Goal: Task Accomplishment & Management: Complete application form

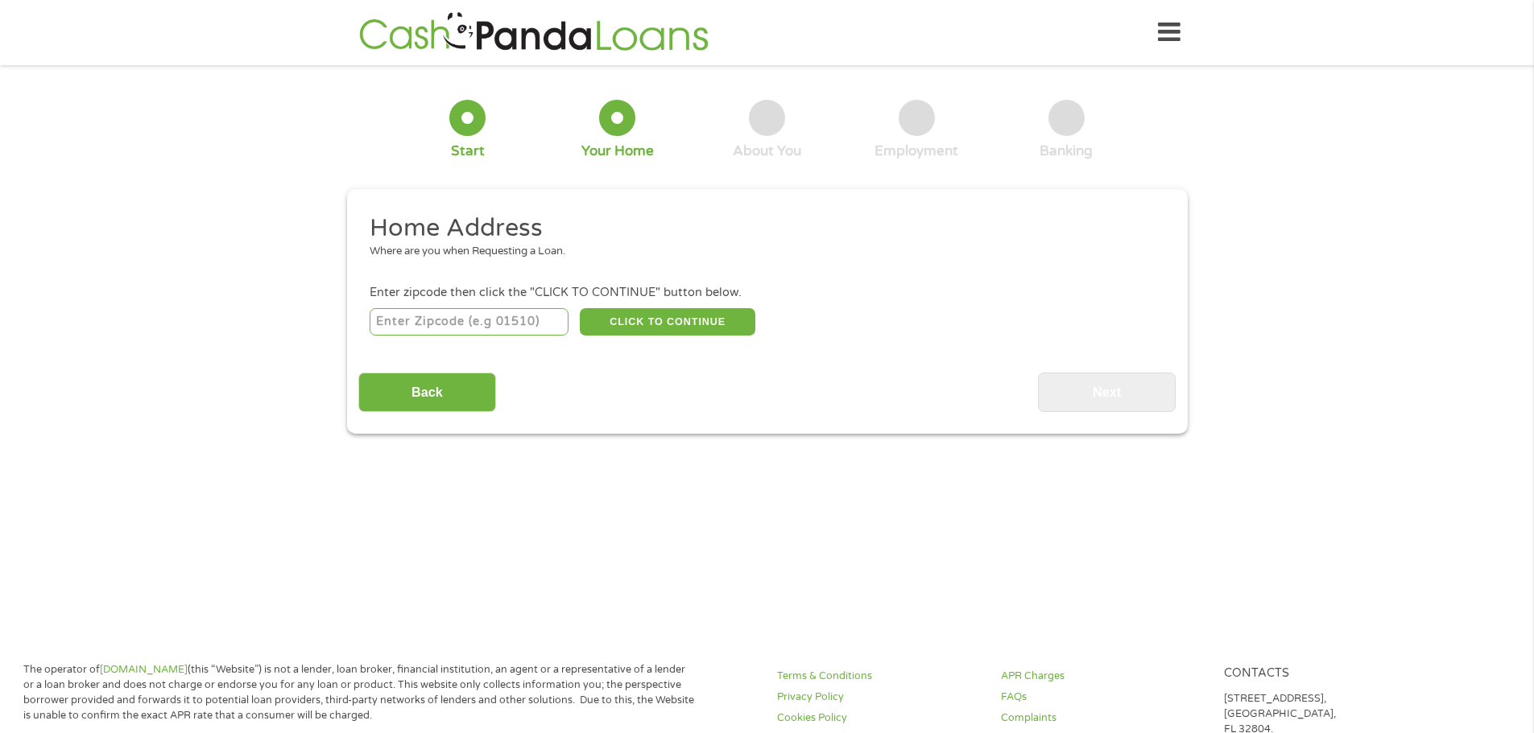
click at [442, 316] on input "number" at bounding box center [469, 321] width 199 height 27
type input "25840"
click at [641, 328] on button "CLICK TO CONTINUE" at bounding box center [668, 321] width 176 height 27
type input "25840"
type input "[GEOGRAPHIC_DATA]"
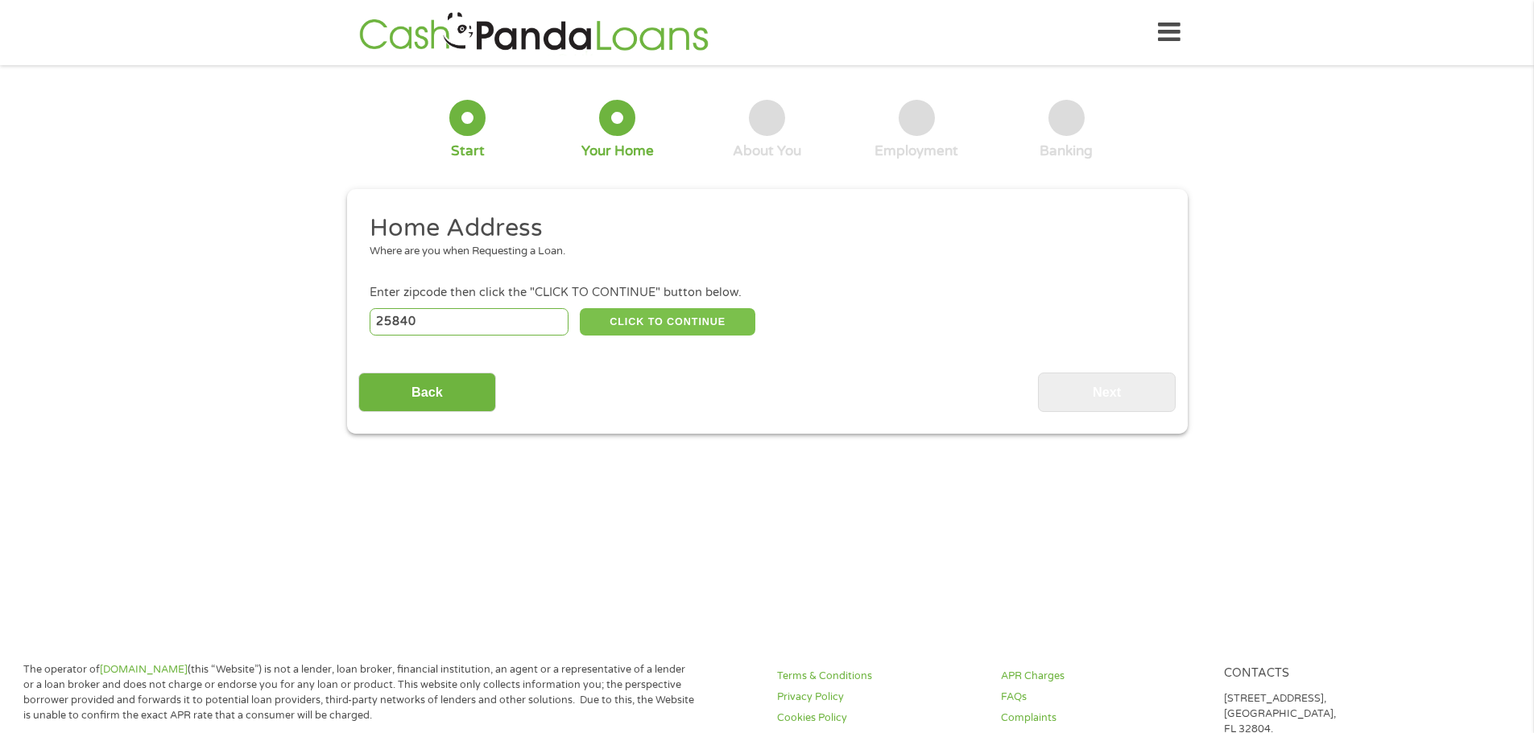
select select "[US_STATE]"
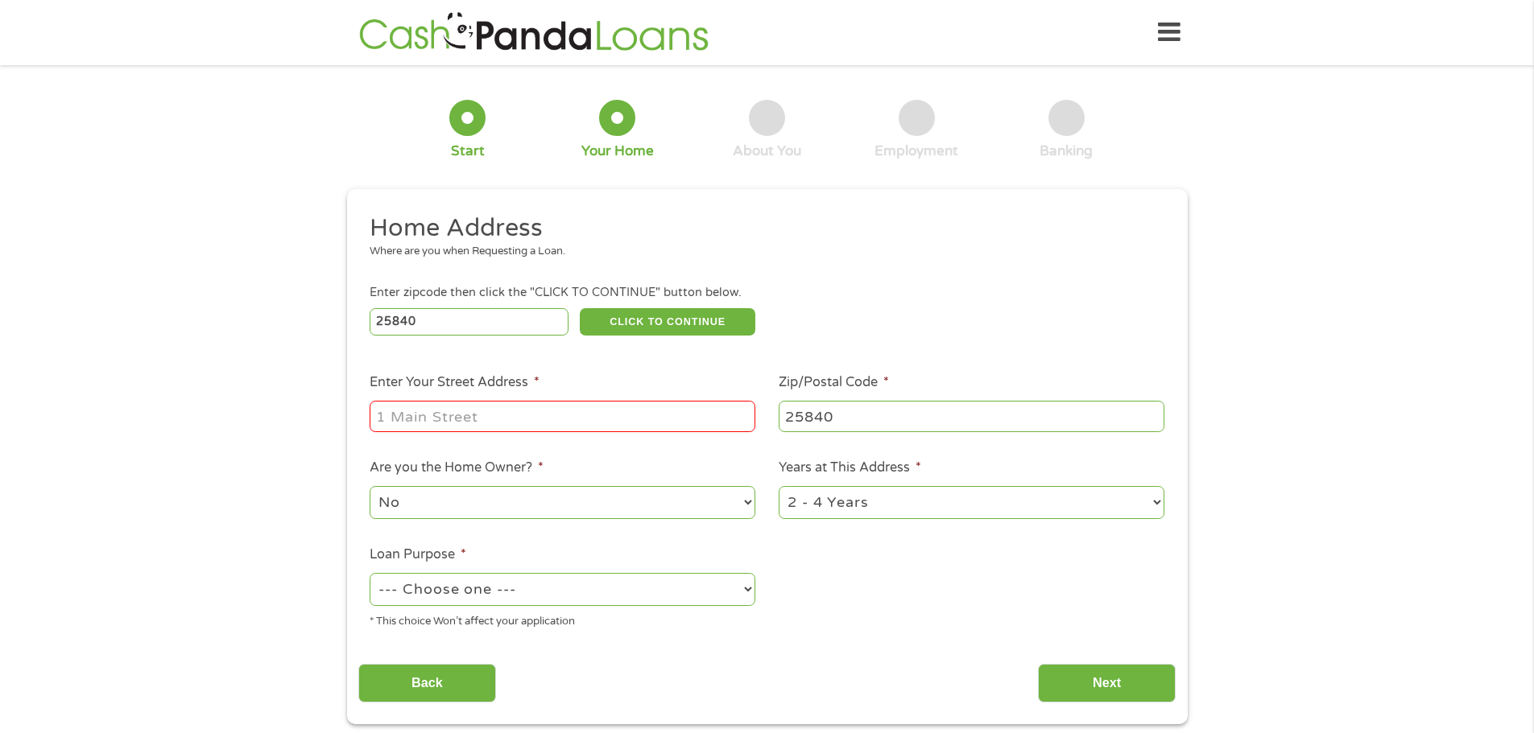
click at [514, 414] on input "Enter Your Street Address *" at bounding box center [563, 416] width 386 height 31
type input "[STREET_ADDRESS][US_STATE]"
click at [852, 505] on select "1 Year or less 1 - 2 Years 2 - 4 Years Over 4 Years" at bounding box center [972, 502] width 386 height 33
select select "60months"
click at [779, 486] on select "1 Year or less 1 - 2 Years 2 - 4 Years Over 4 Years" at bounding box center [972, 502] width 386 height 33
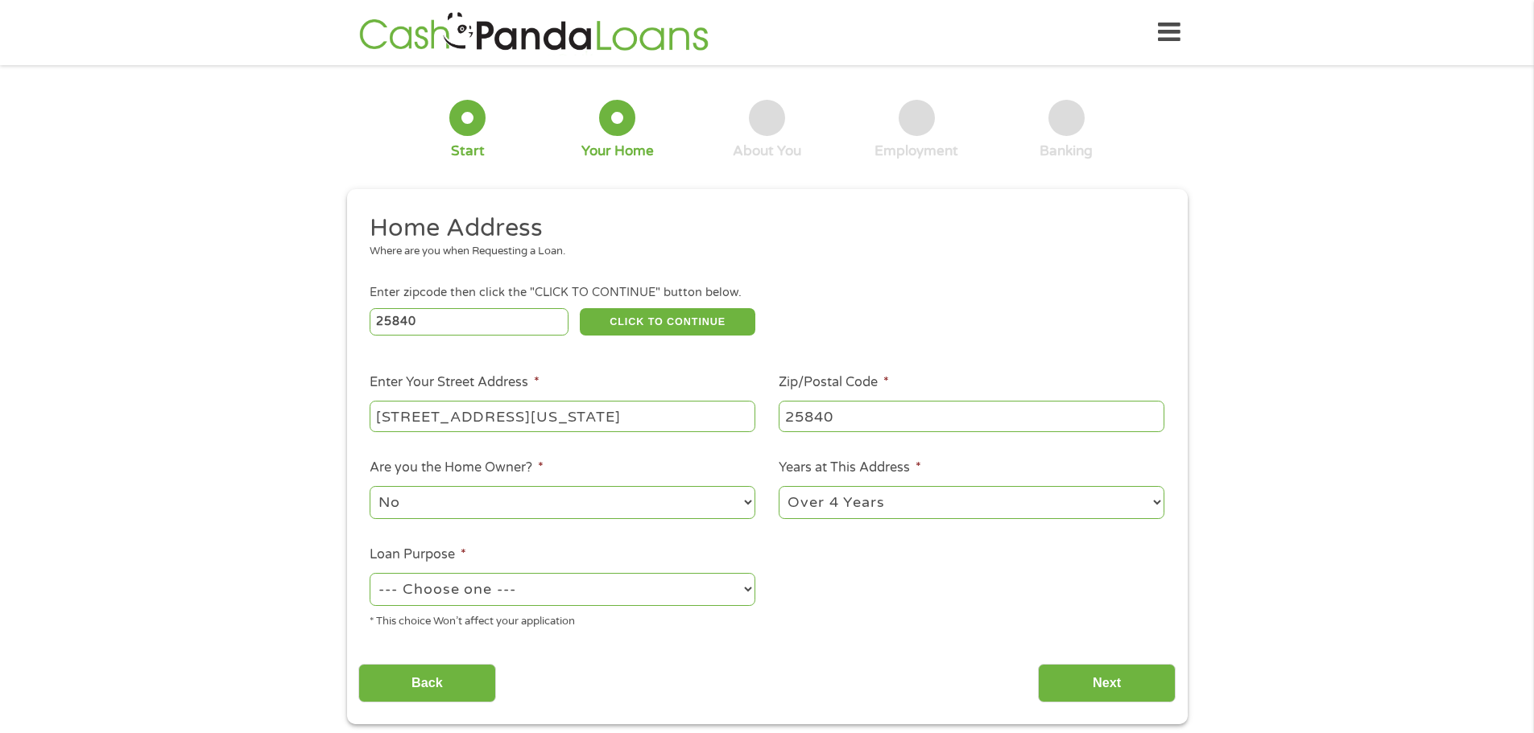
click at [606, 586] on select "--- Choose one --- Pay Bills Debt Consolidation Home Improvement Major Purchase…" at bounding box center [563, 589] width 386 height 33
select select "other"
click at [370, 573] on select "--- Choose one --- Pay Bills Debt Consolidation Home Improvement Major Purchase…" at bounding box center [563, 589] width 386 height 33
click at [1142, 689] on input "Next" at bounding box center [1107, 683] width 138 height 39
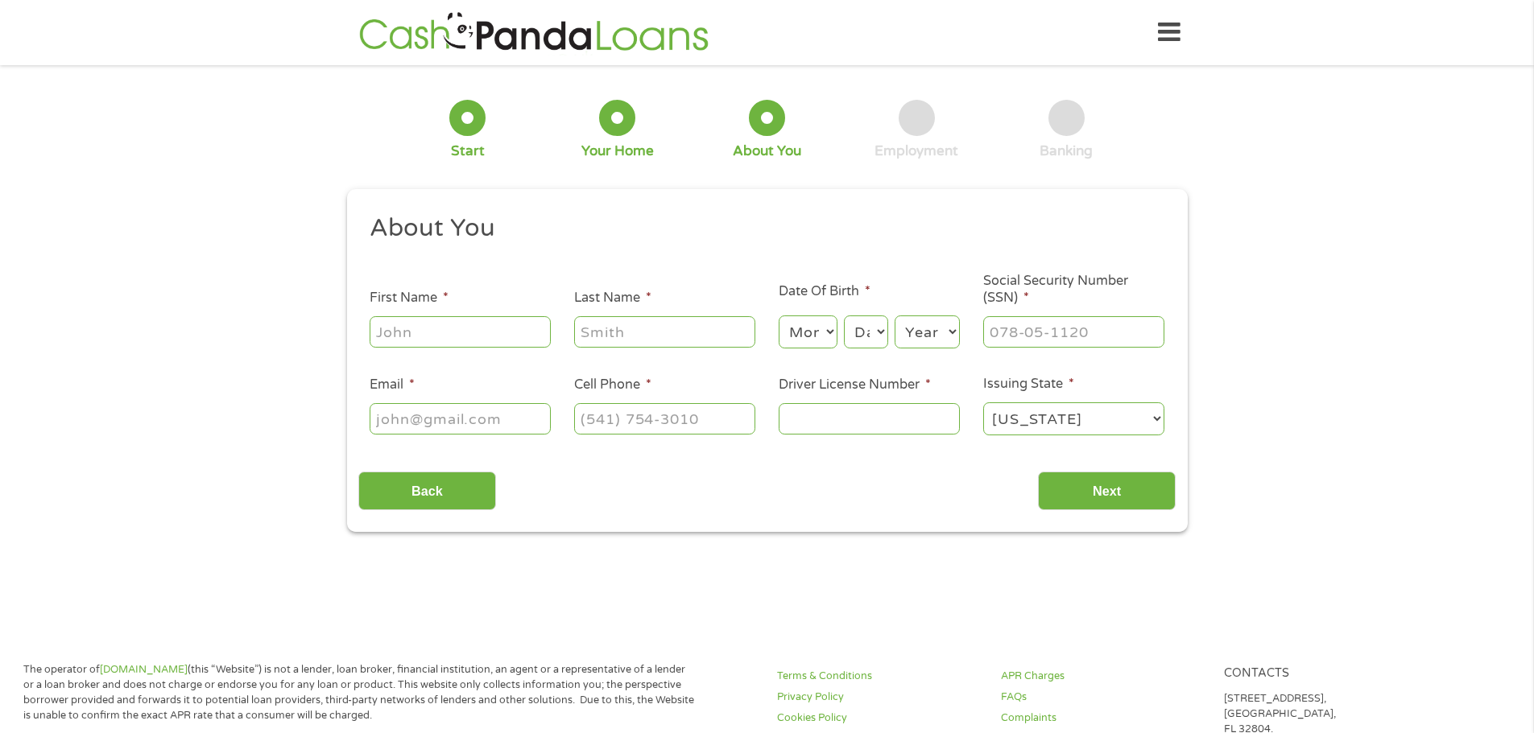
scroll to position [6, 6]
click at [426, 330] on input "First Name *" at bounding box center [460, 331] width 181 height 31
type input "[PERSON_NAME]"
type input "[EMAIL_ADDRESS][DOMAIN_NAME]"
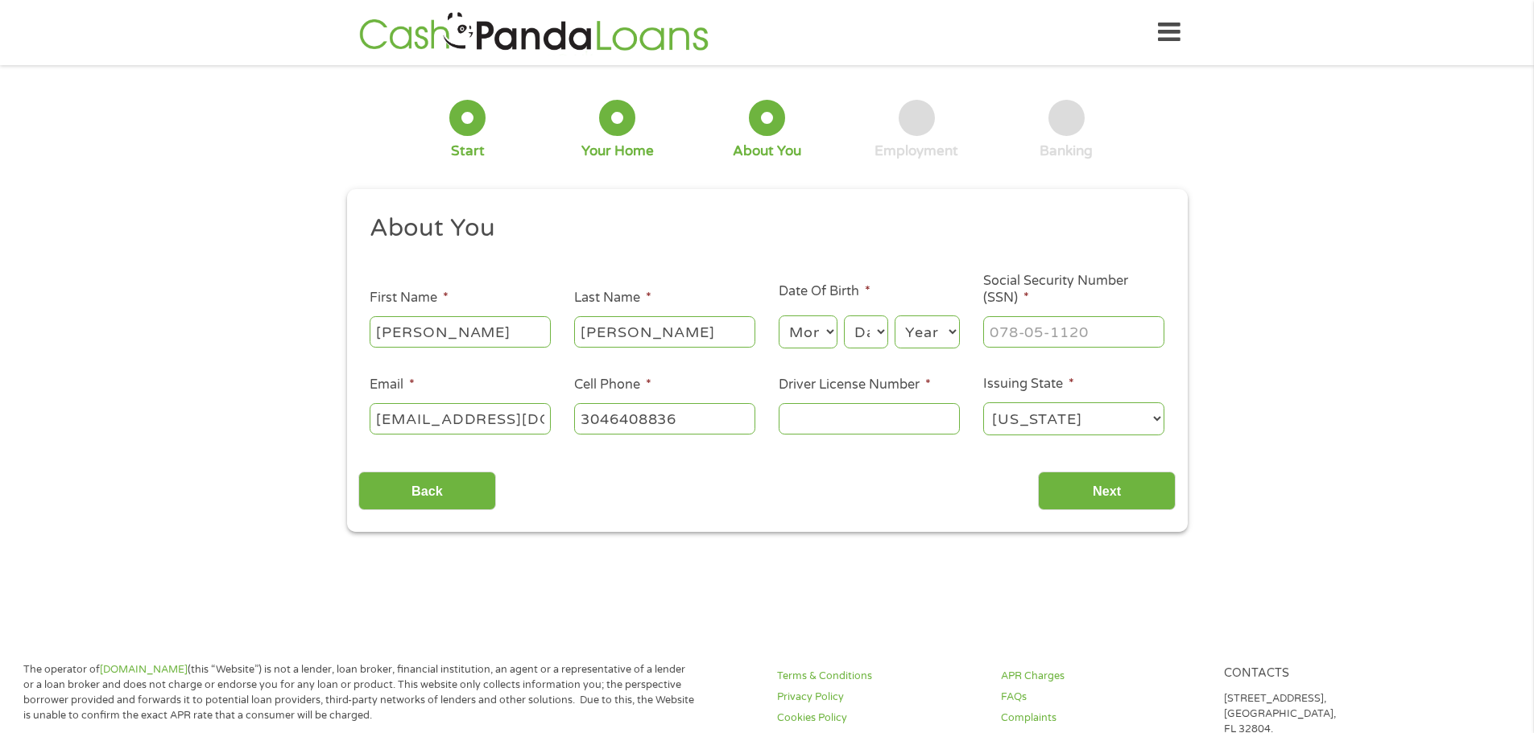
type input "[PHONE_NUMBER]"
click at [806, 322] on select "Month 1 2 3 4 5 6 7 8 9 10 11 12" at bounding box center [808, 332] width 59 height 33
select select "2"
click at [779, 316] on select "Month 1 2 3 4 5 6 7 8 9 10 11 12" at bounding box center [808, 332] width 59 height 33
click at [871, 333] on select "Day 1 2 3 4 5 6 7 8 9 10 11 12 13 14 15 16 17 18 19 20 21 22 23 24 25 26 27 28 …" at bounding box center [865, 332] width 43 height 33
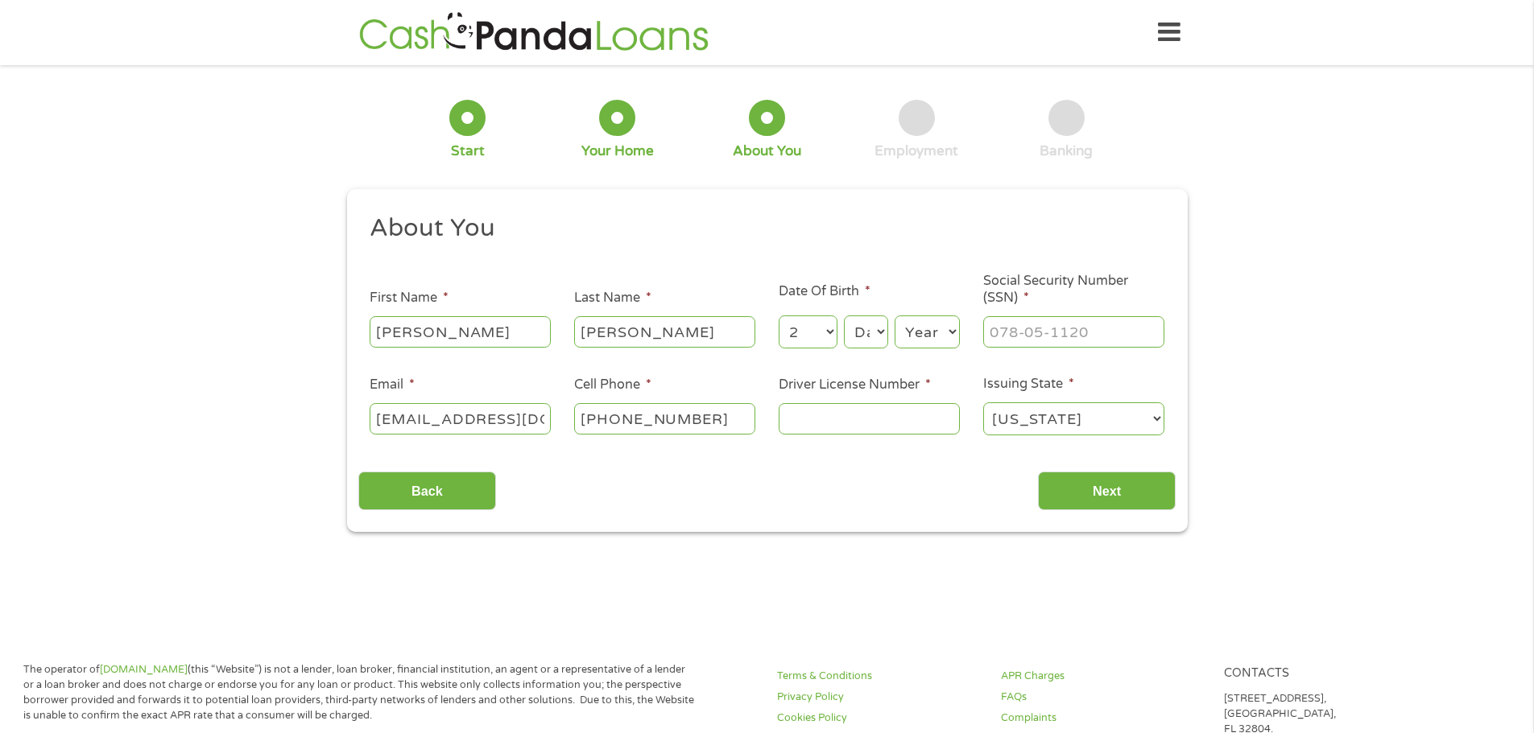
select select "27"
click at [844, 316] on select "Day 1 2 3 4 5 6 7 8 9 10 11 12 13 14 15 16 17 18 19 20 21 22 23 24 25 26 27 28 …" at bounding box center [865, 332] width 43 height 33
click at [920, 321] on select "Year [DATE] 2006 2005 2004 2003 2002 2001 2000 1999 1998 1997 1996 1995 1994 19…" at bounding box center [926, 332] width 65 height 33
select select "1989"
click at [894, 316] on select "Year [DATE] 2006 2005 2004 2003 2002 2001 2000 1999 1998 1997 1996 1995 1994 19…" at bounding box center [926, 332] width 65 height 33
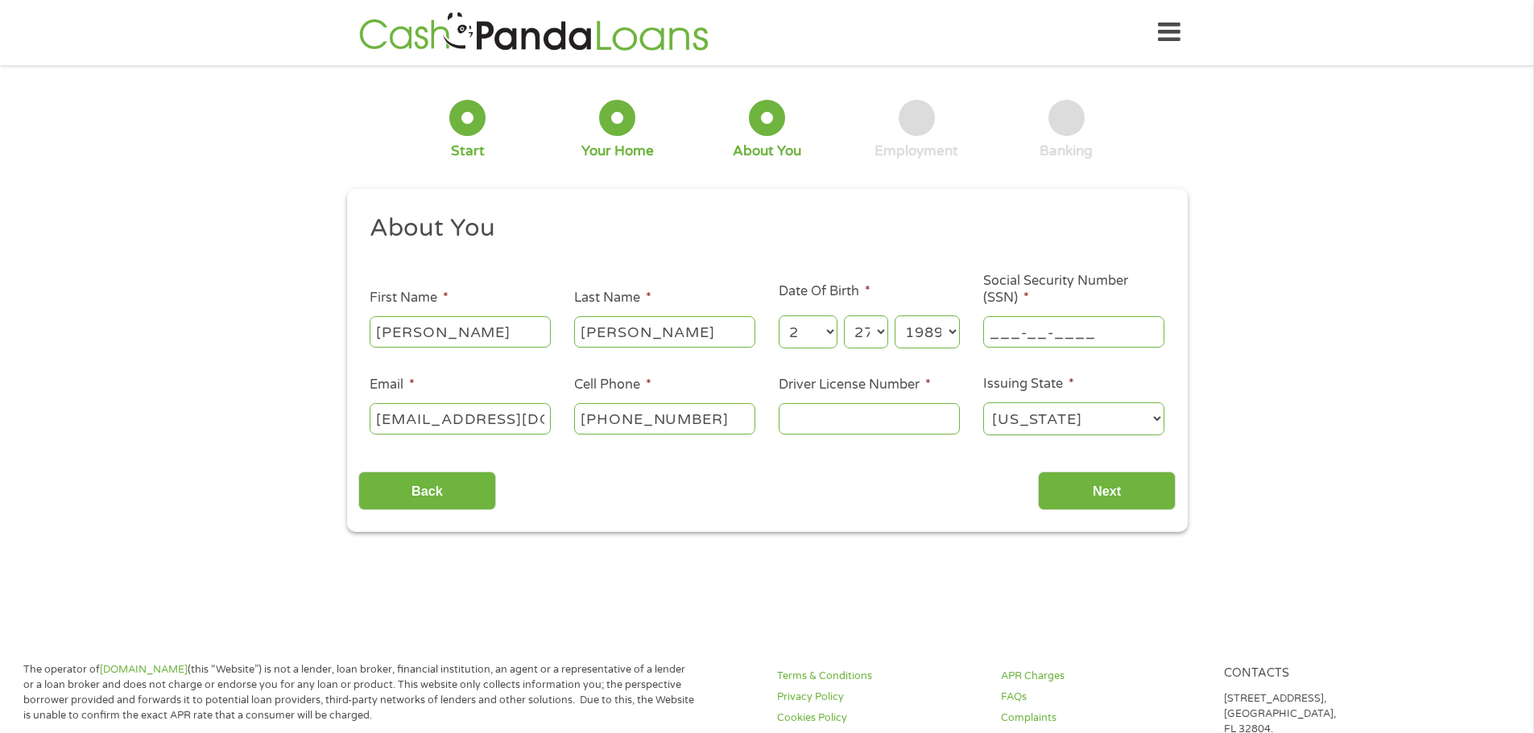
click at [1021, 341] on input "___-__-____" at bounding box center [1073, 331] width 181 height 31
type input "235-35-9775"
click at [902, 426] on input "Driver License Number *" at bounding box center [869, 418] width 181 height 31
type input "F256429"
click at [1113, 504] on input "Next" at bounding box center [1107, 491] width 138 height 39
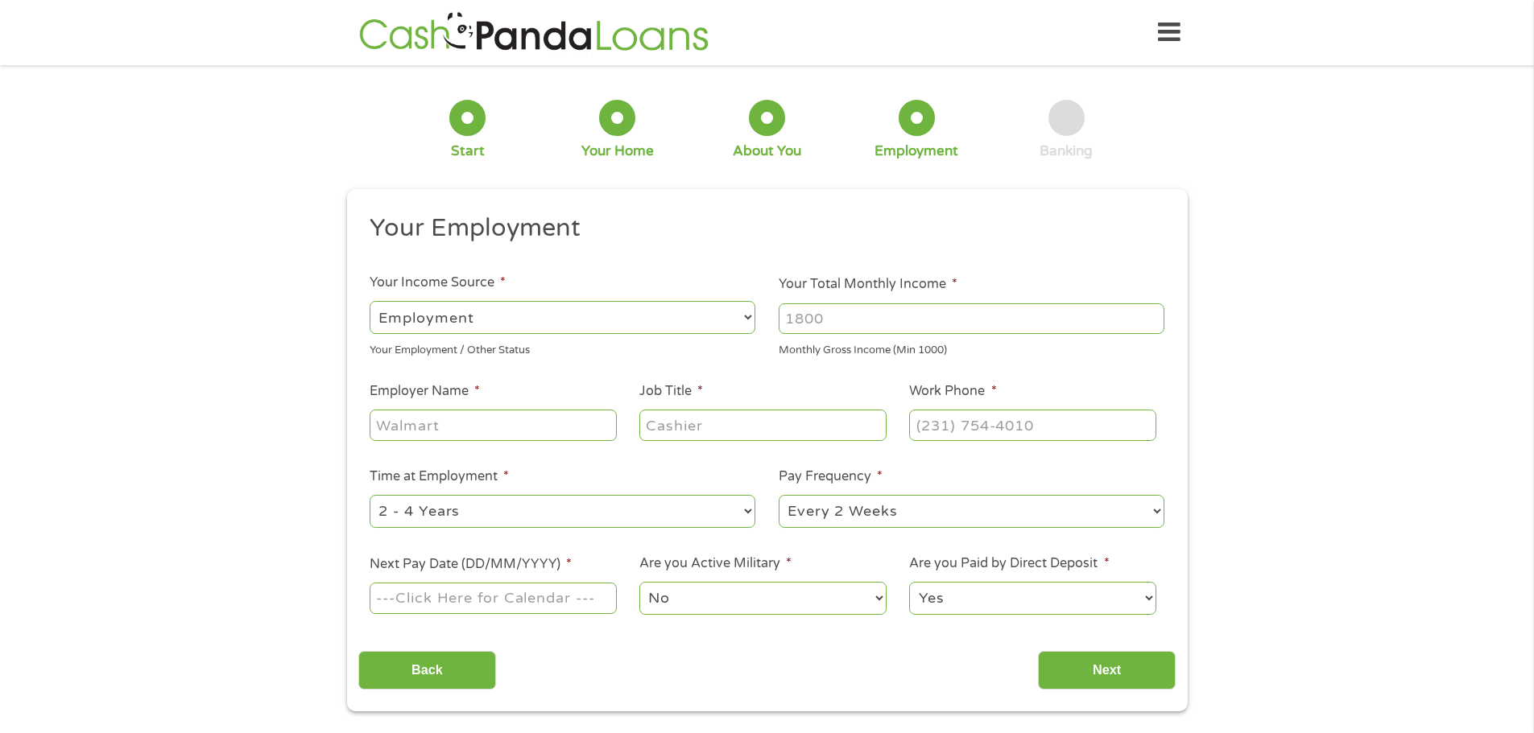
click at [802, 323] on input "Your Total Monthly Income *" at bounding box center [972, 319] width 386 height 31
type input "1900"
click at [569, 430] on input "Employer Name *" at bounding box center [493, 425] width 246 height 31
type input "CAMC Primary Care"
type input "Medical Assistant"
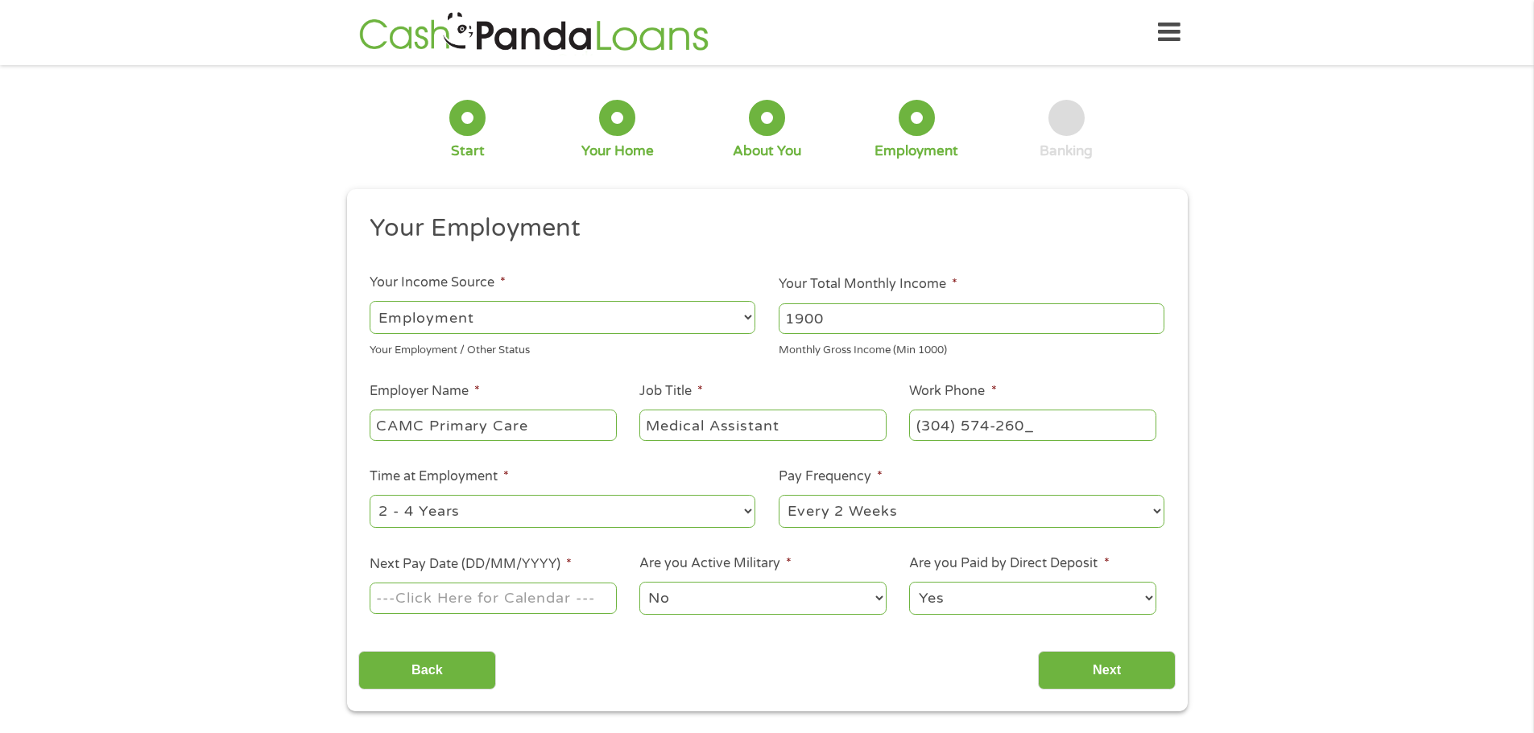
type input "[PHONE_NUMBER]"
click at [557, 515] on select "--- Choose one --- 1 Year or less 1 - 2 Years 2 - 4 Years Over 4 Years" at bounding box center [563, 511] width 386 height 33
select select "60months"
click at [370, 495] on select "--- Choose one --- 1 Year or less 1 - 2 Years 2 - 4 Years Over 4 Years" at bounding box center [563, 511] width 386 height 33
click at [477, 612] on input "Next Pay Date (DD/MM/YYYY) *" at bounding box center [493, 598] width 246 height 31
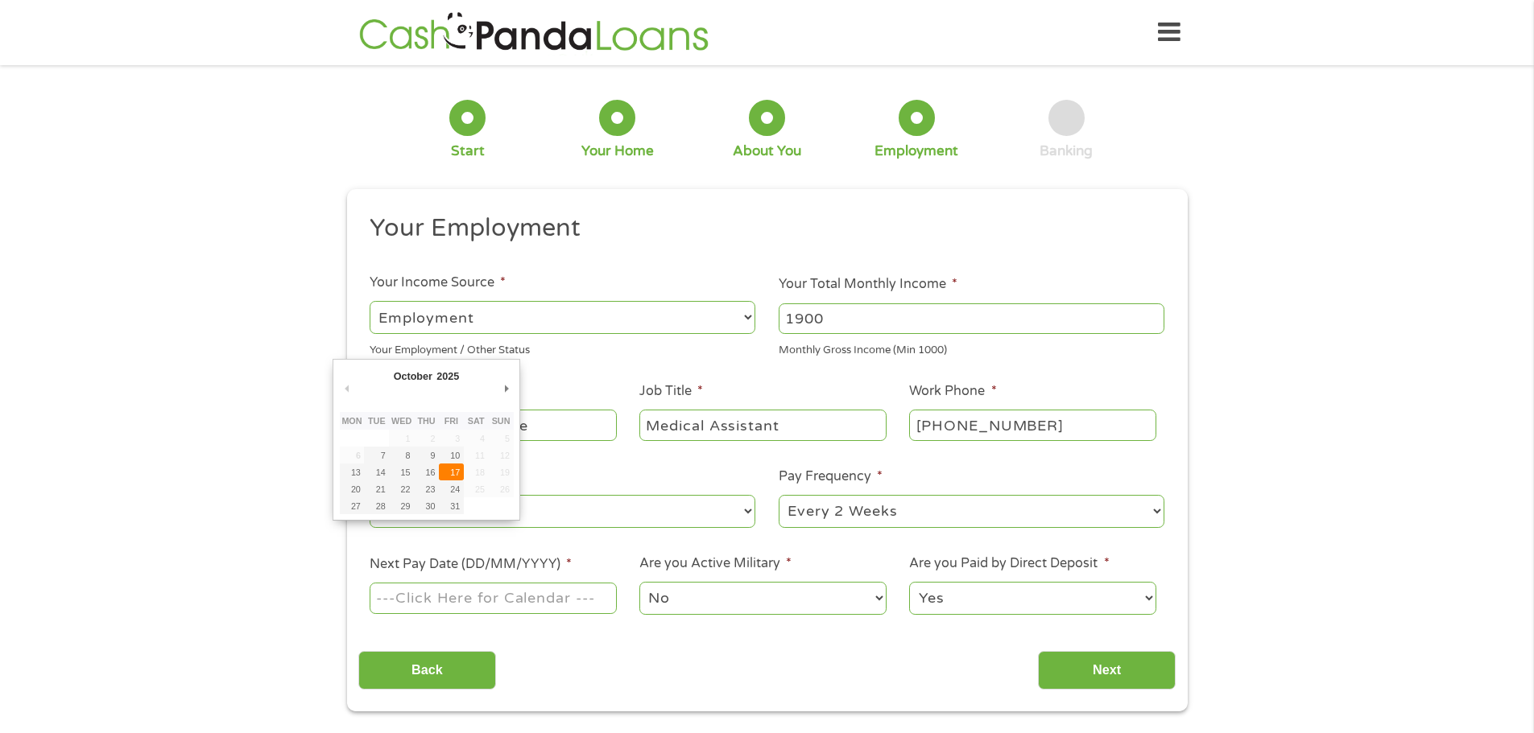
type input "[DATE]"
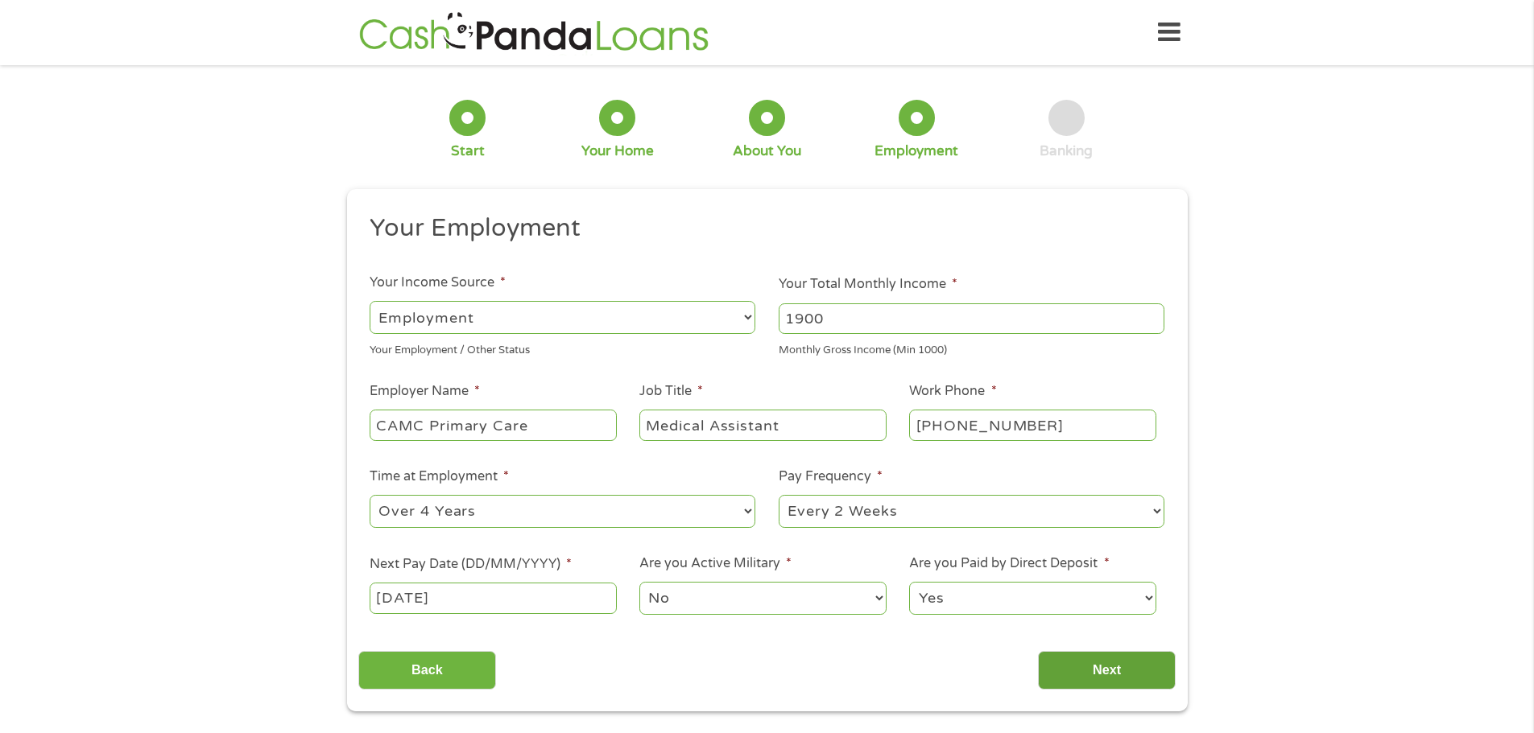
click at [1114, 664] on input "Next" at bounding box center [1107, 670] width 138 height 39
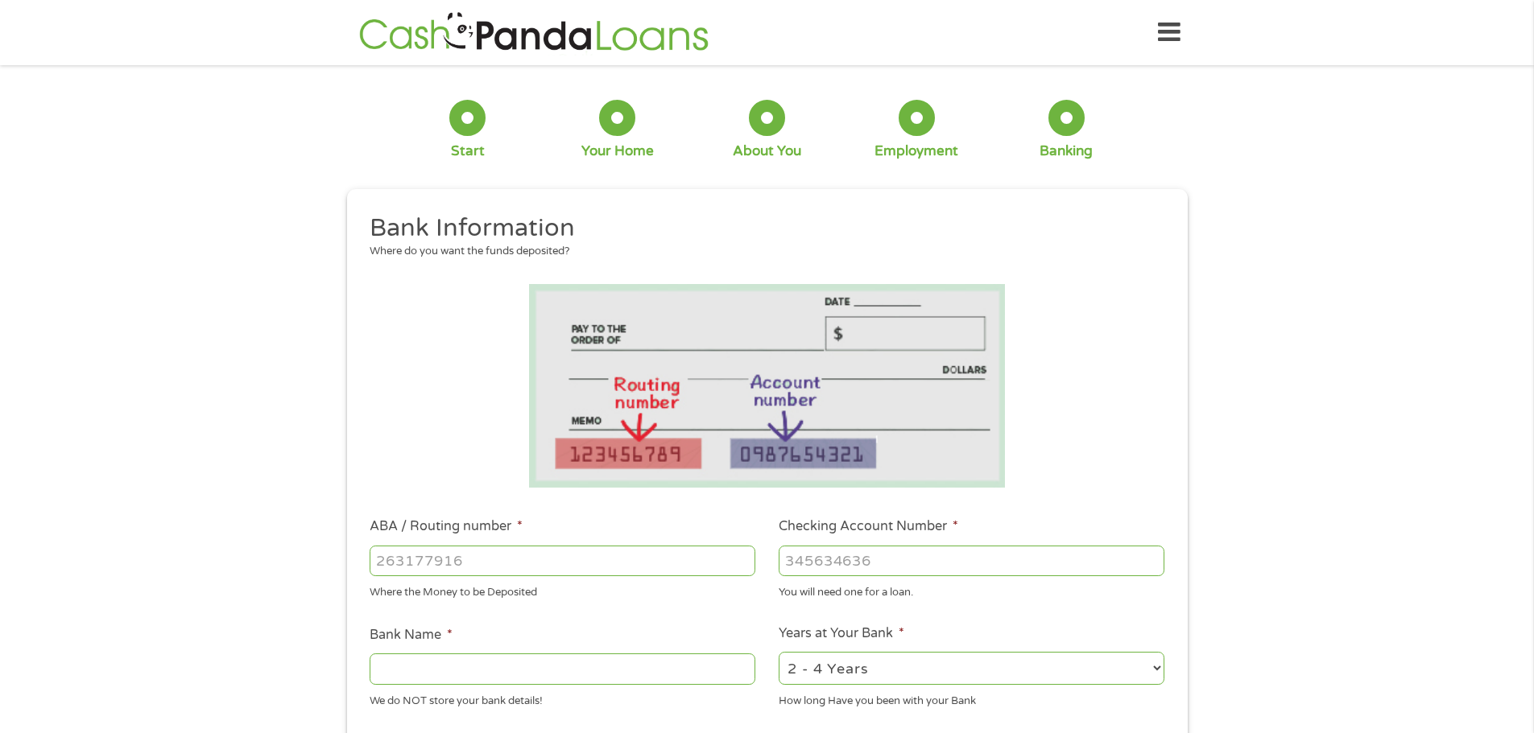
scroll to position [161, 0]
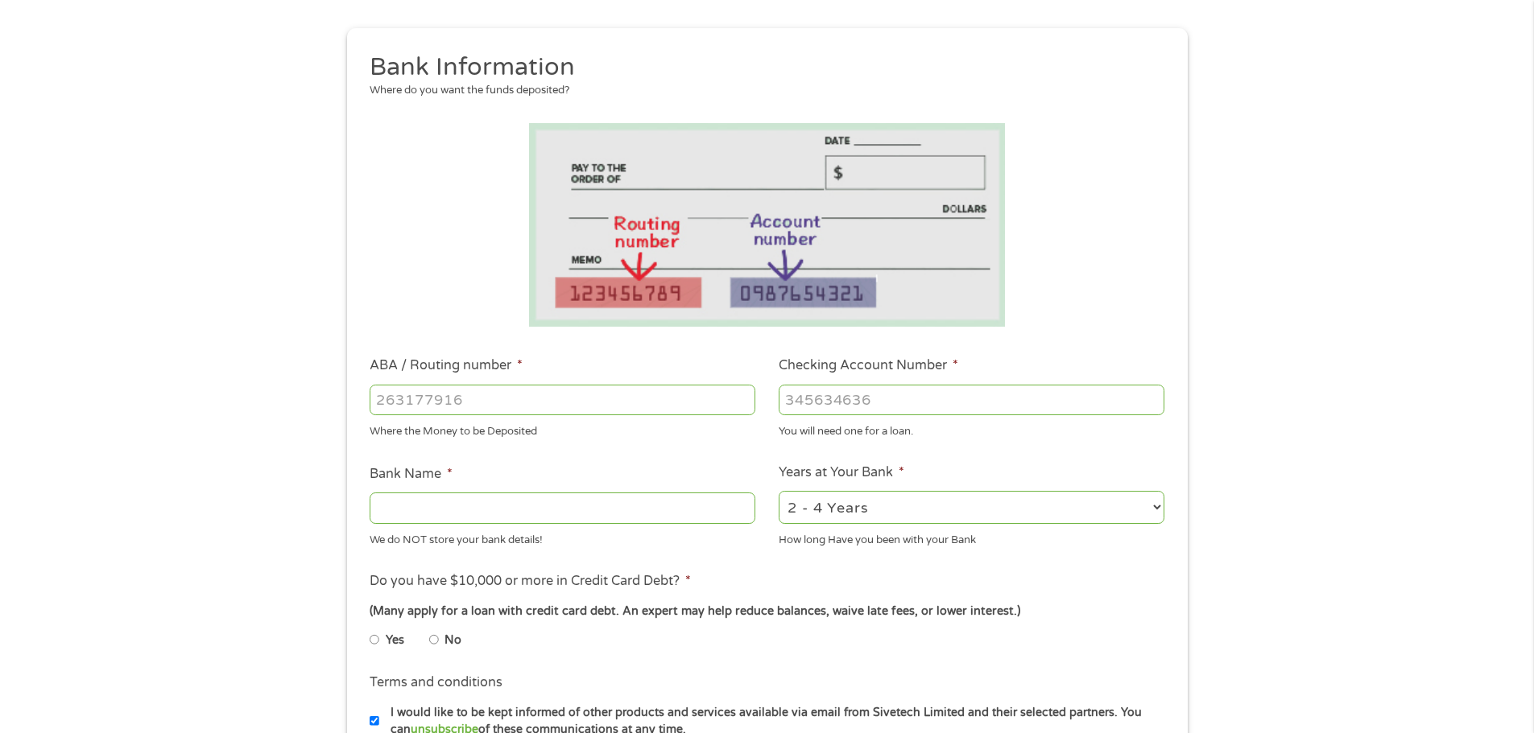
click at [866, 502] on select "2 - 4 Years 6 - 12 Months 1 - 2 Years Over 4 Years" at bounding box center [972, 507] width 386 height 33
select select "60months"
click at [779, 491] on select "2 - 4 Years 6 - 12 Months 1 - 2 Years Over 4 Years" at bounding box center [972, 507] width 386 height 33
click at [503, 408] on input "ABA / Routing number *" at bounding box center [563, 400] width 386 height 31
type input "051900395"
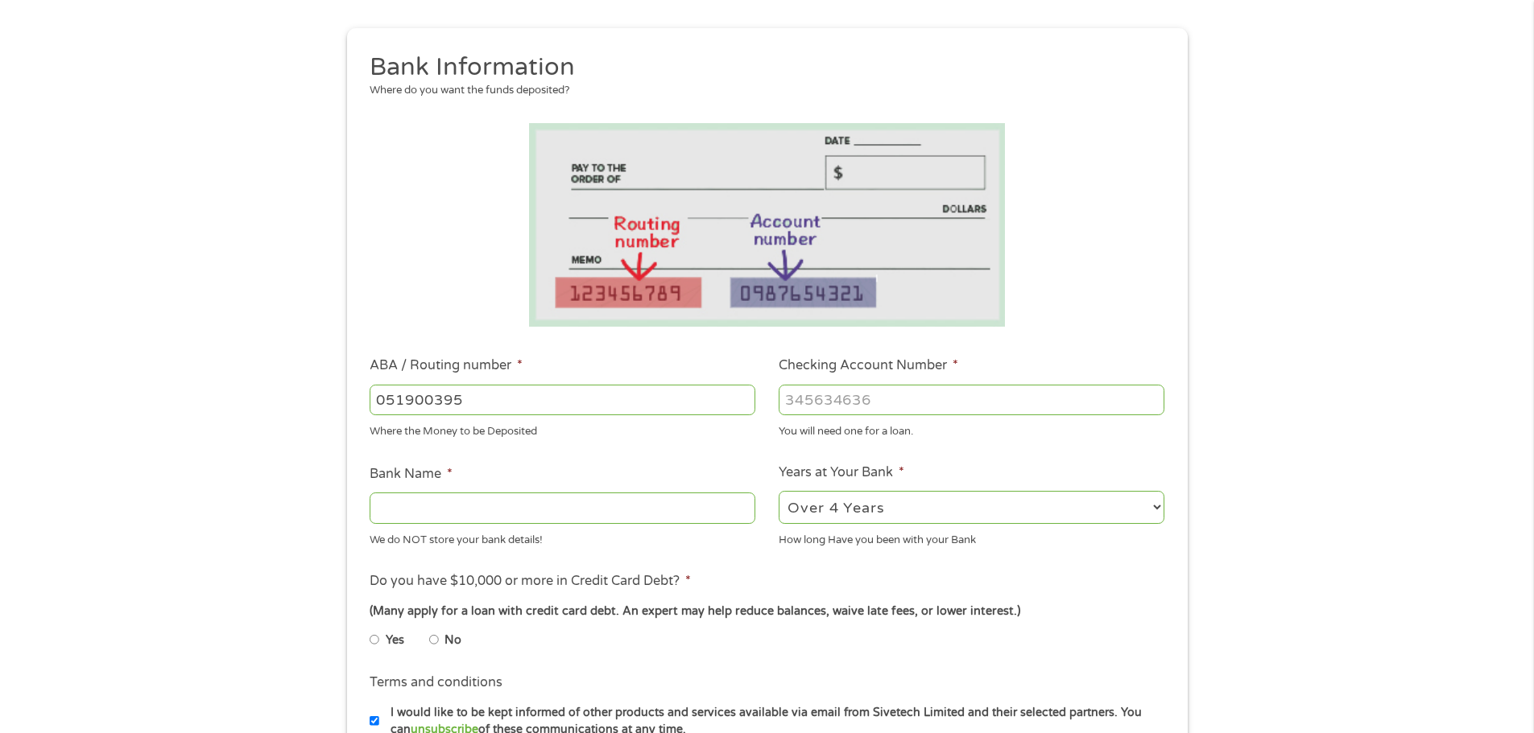
type input "UNITED BANK INC"
type input "051900395"
click at [845, 407] on input "Checking Account Number *" at bounding box center [972, 400] width 386 height 31
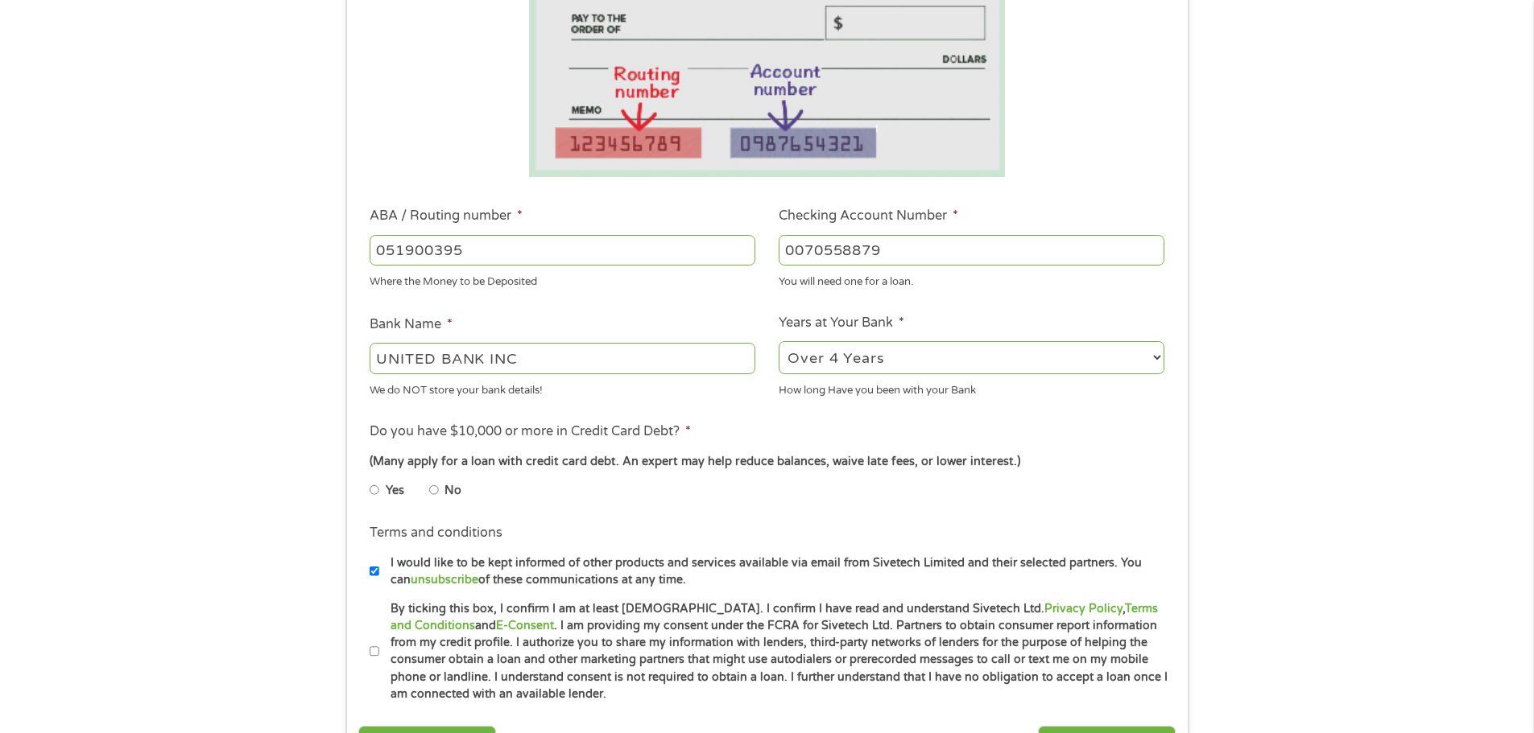
scroll to position [322, 0]
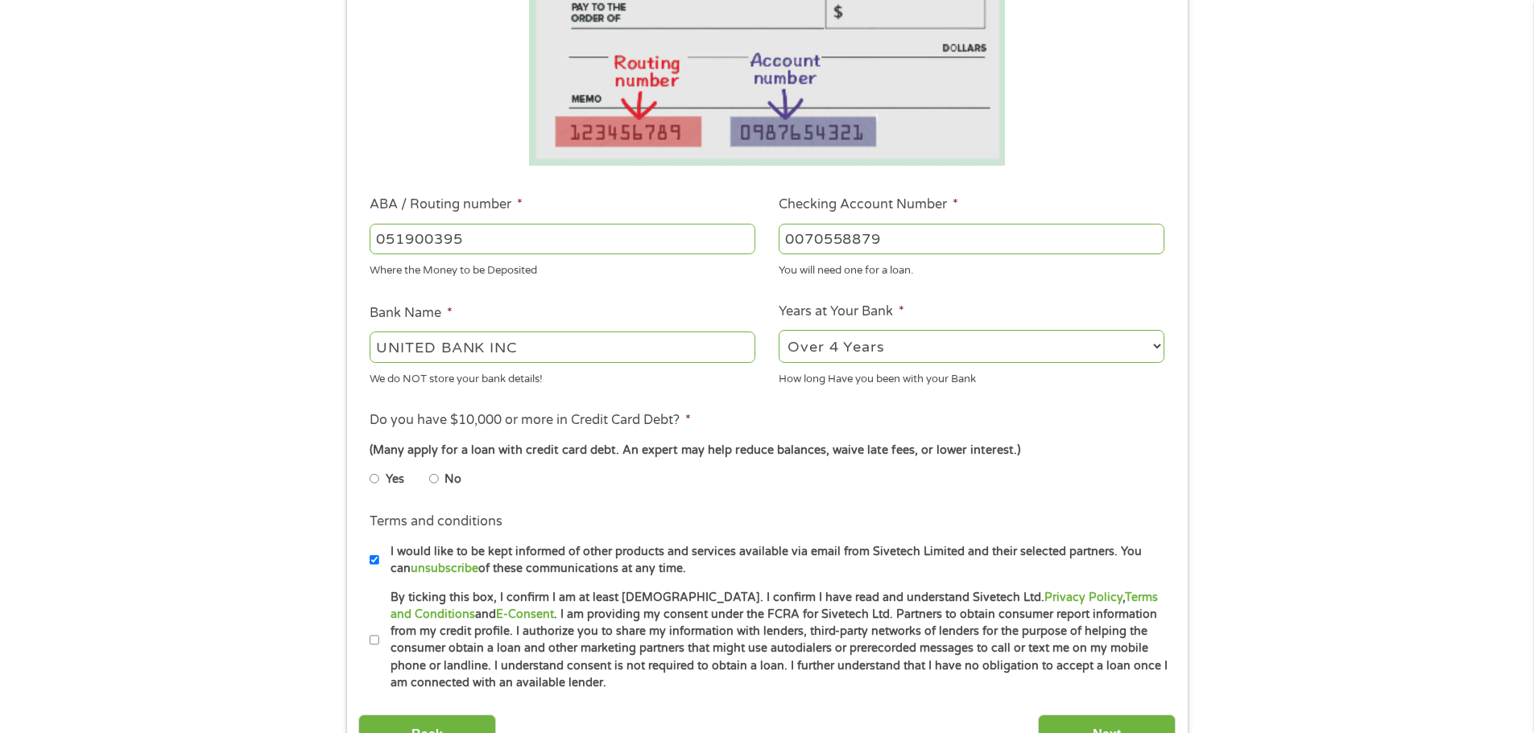
type input "0070558879"
click at [377, 482] on input "Yes" at bounding box center [375, 479] width 10 height 26
radio input "true"
click at [379, 642] on label "By ticking this box, I confirm I am at least [DEMOGRAPHIC_DATA]. I confirm I ha…" at bounding box center [774, 640] width 790 height 103
click at [378, 642] on input "By ticking this box, I confirm I am at least [DEMOGRAPHIC_DATA]. I confirm I ha…" at bounding box center [375, 641] width 10 height 26
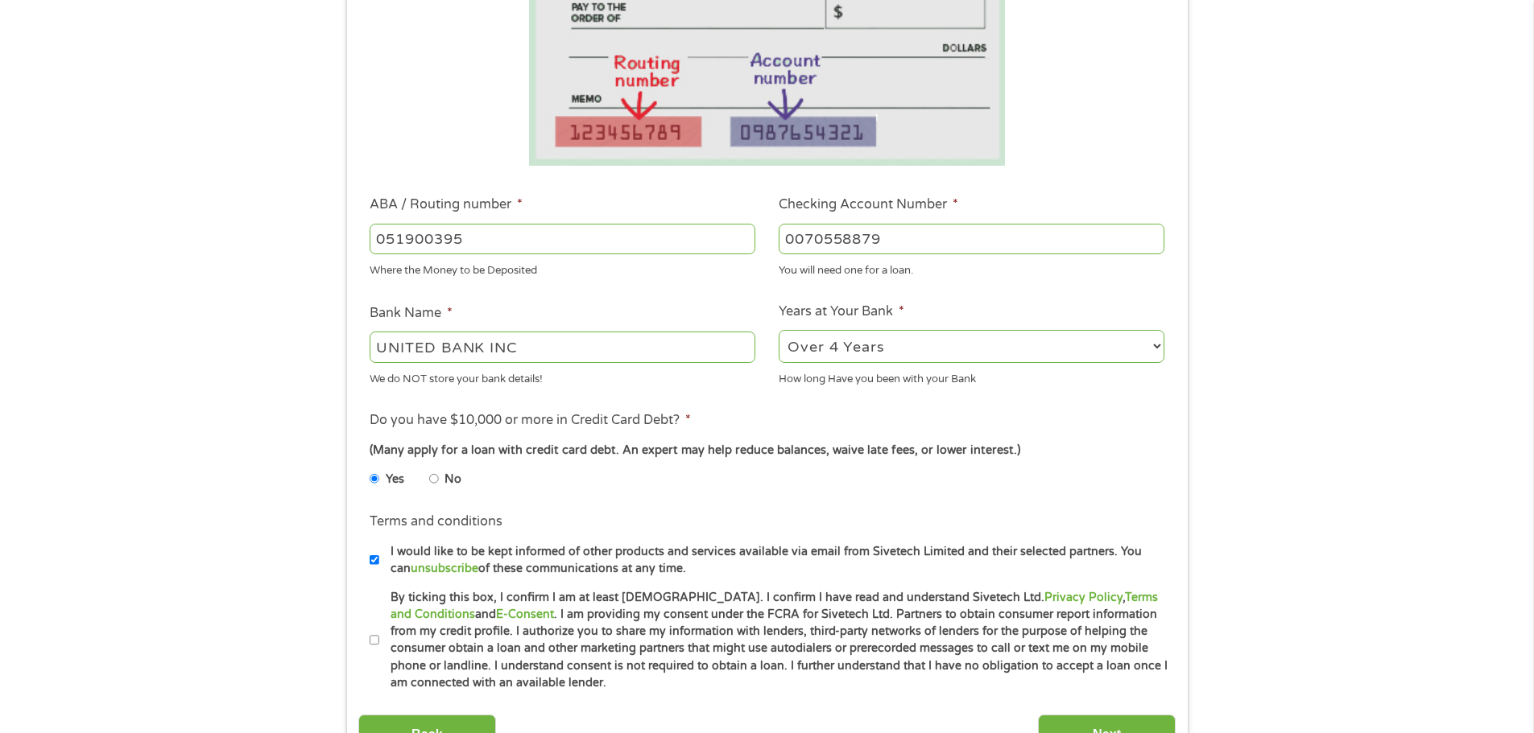
checkbox input "true"
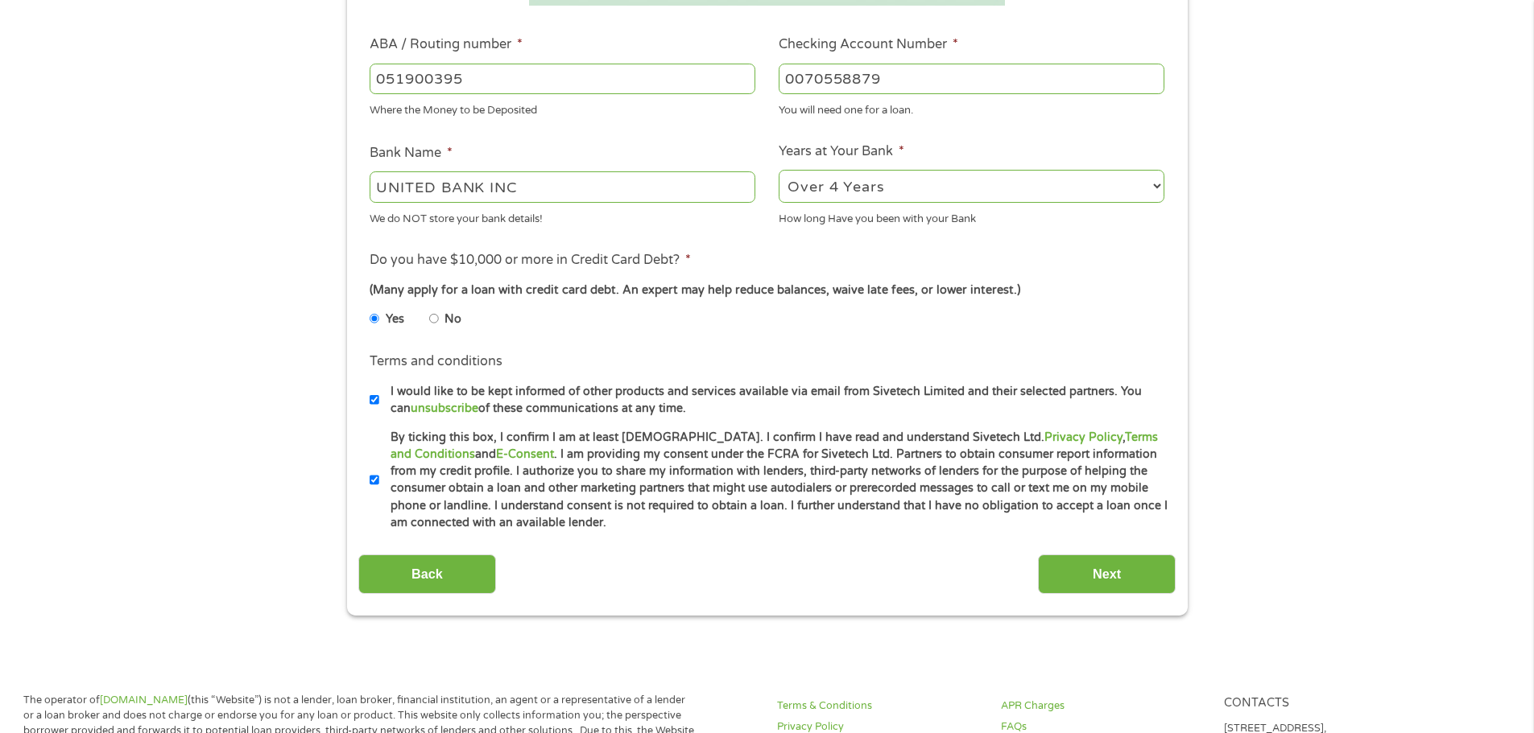
scroll to position [483, 0]
click at [1095, 571] on input "Next" at bounding box center [1107, 573] width 138 height 39
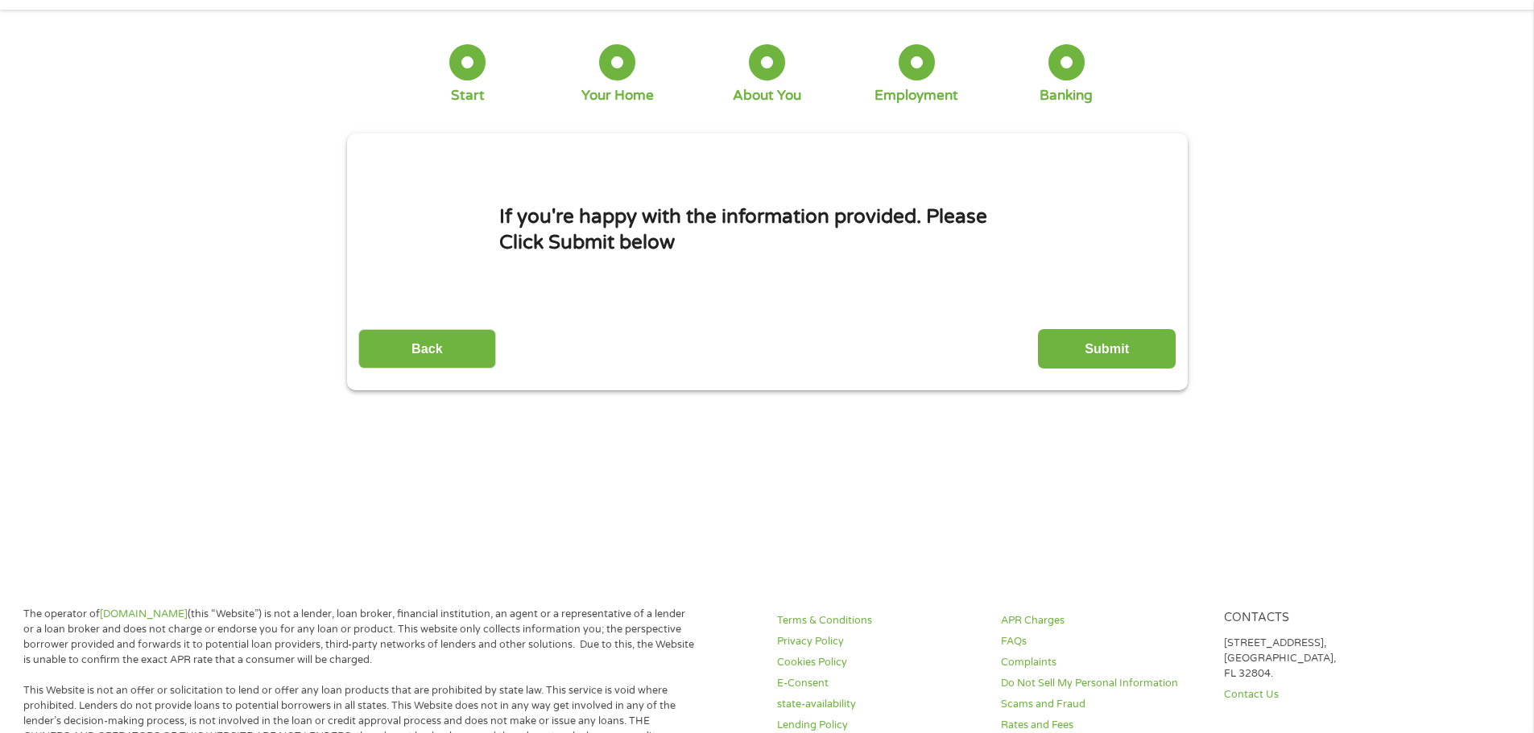
scroll to position [0, 0]
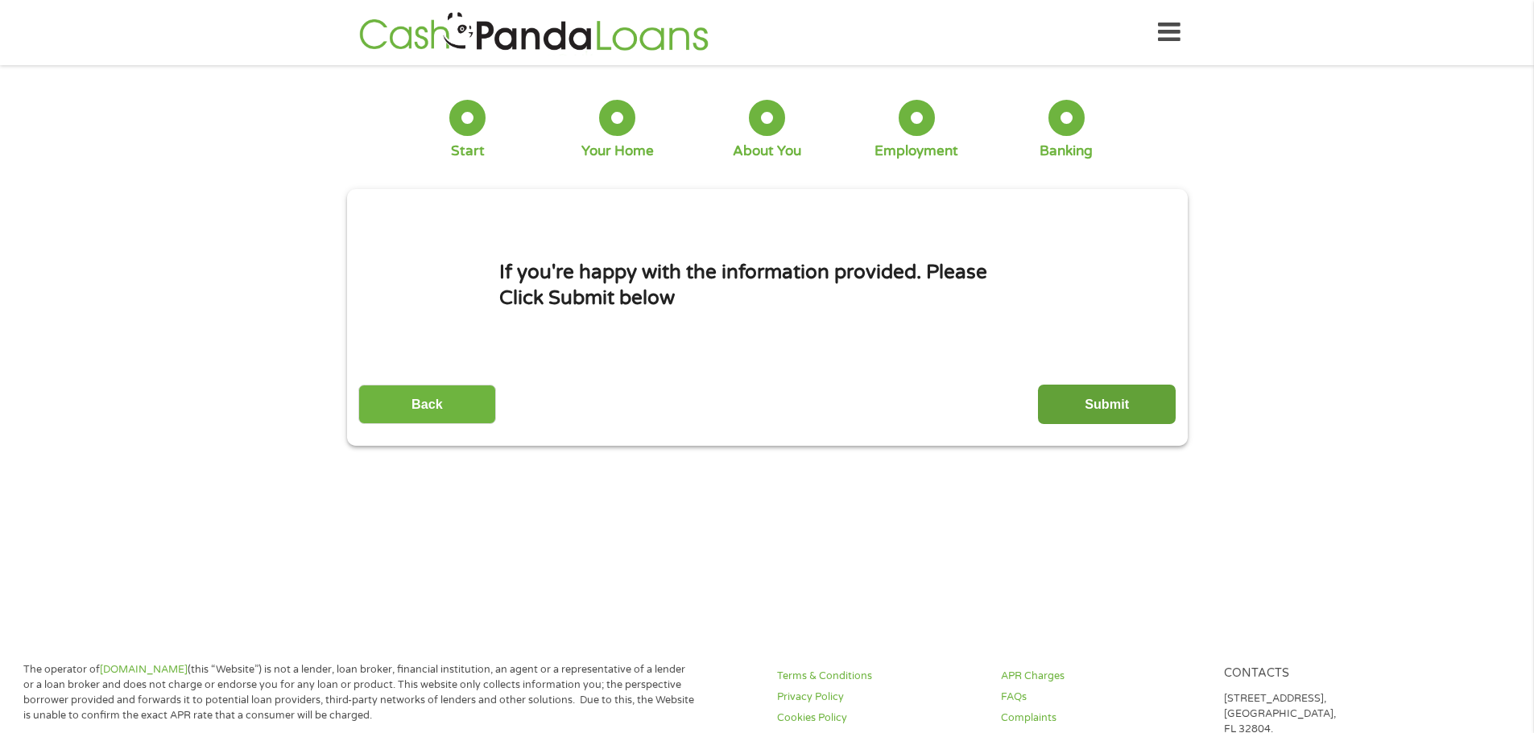
click at [1085, 415] on input "Submit" at bounding box center [1107, 404] width 138 height 39
